Goal: Share content: Share content

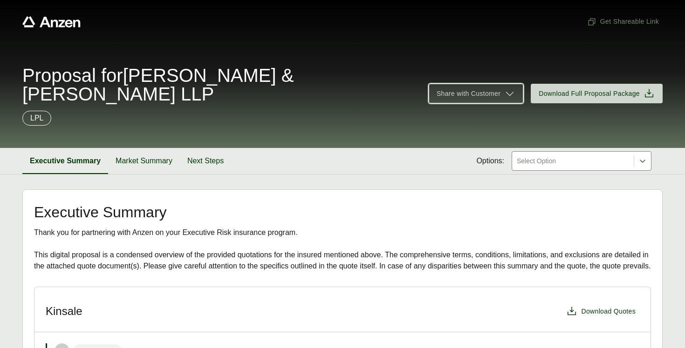
click at [497, 89] on span "Share with Customer" at bounding box center [468, 94] width 64 height 10
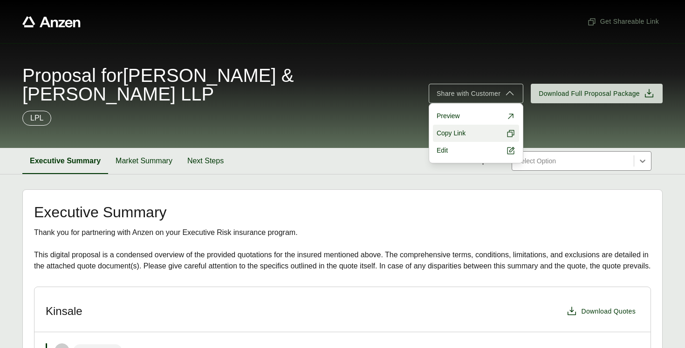
click at [470, 125] on button "Copy Link" at bounding box center [476, 133] width 86 height 17
click at [460, 108] on link "Preview" at bounding box center [476, 116] width 86 height 17
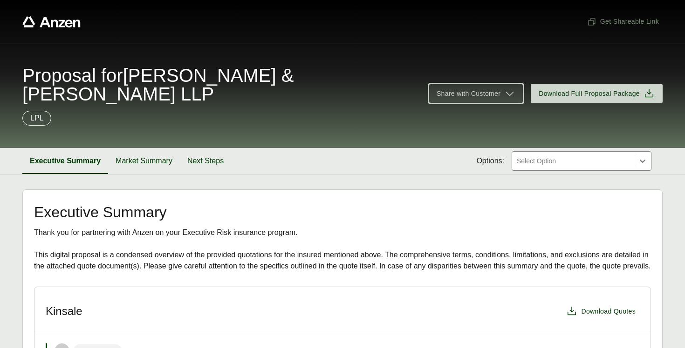
click at [468, 89] on span "Share with Customer" at bounding box center [468, 94] width 64 height 10
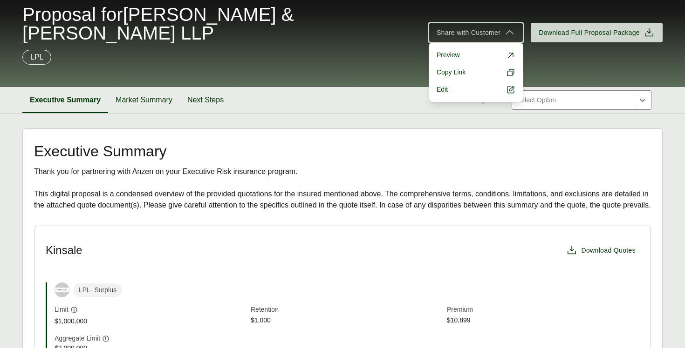
scroll to position [59, 0]
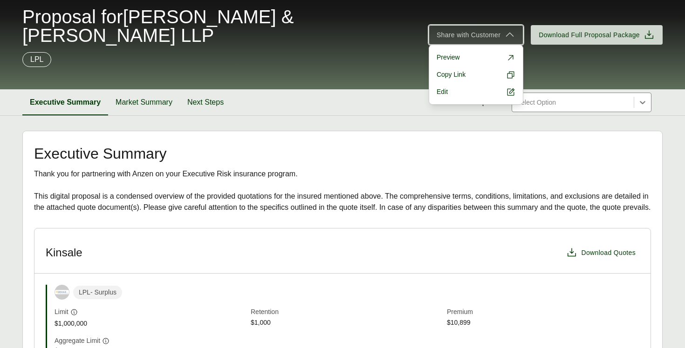
click at [498, 30] on span "Share with Customer" at bounding box center [468, 35] width 64 height 10
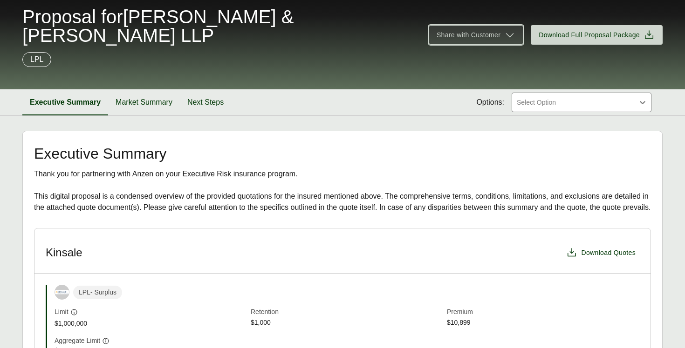
click at [511, 29] on icon at bounding box center [509, 34] width 11 height 11
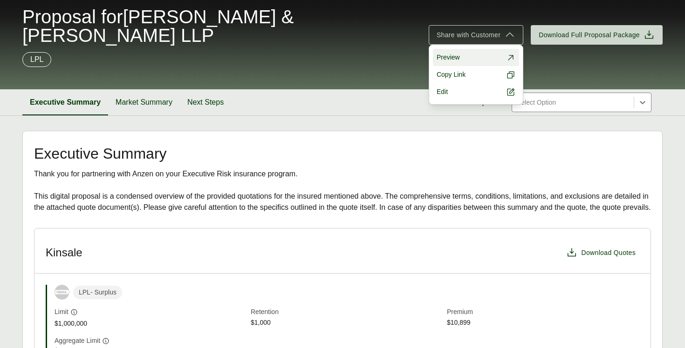
click at [504, 49] on link "Preview" at bounding box center [476, 57] width 86 height 17
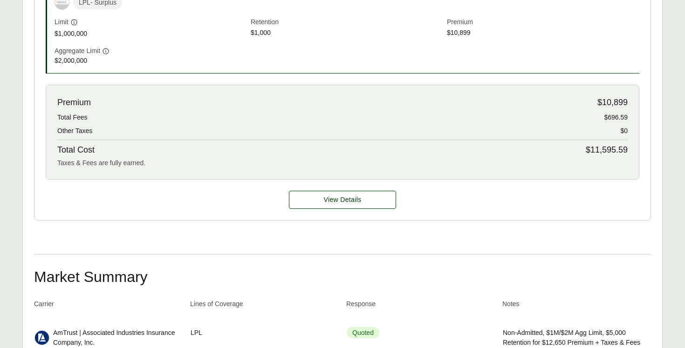
scroll to position [311, 0]
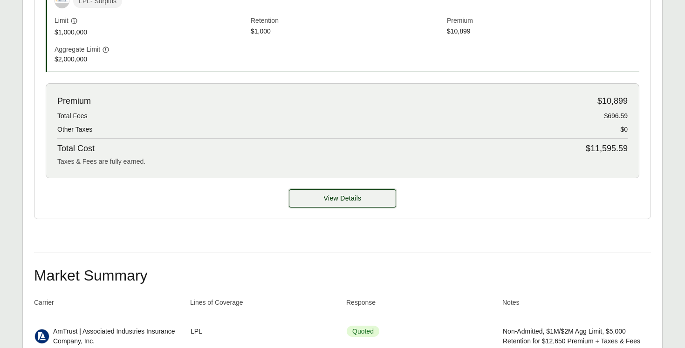
click at [318, 190] on button "View Details" at bounding box center [342, 199] width 107 height 18
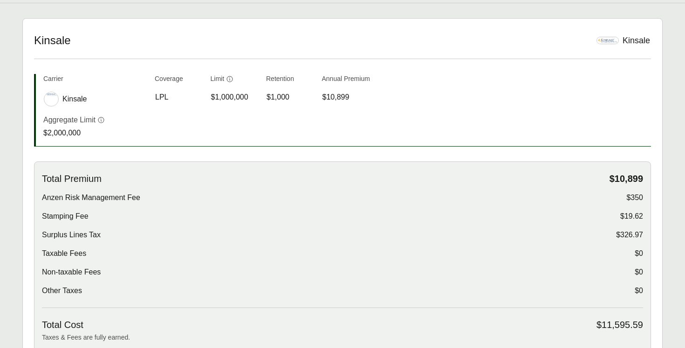
scroll to position [187, 0]
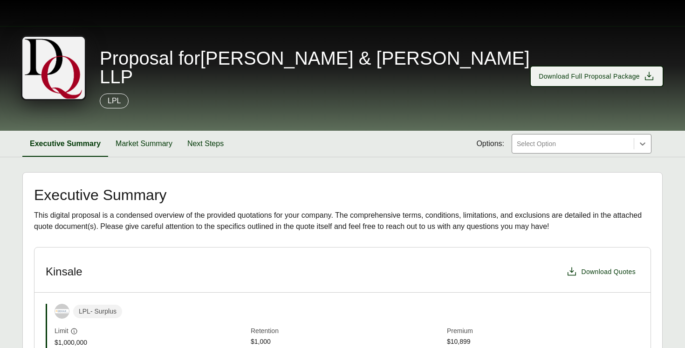
click at [652, 71] on icon at bounding box center [648, 76] width 11 height 11
